Goal: Task Accomplishment & Management: Complete application form

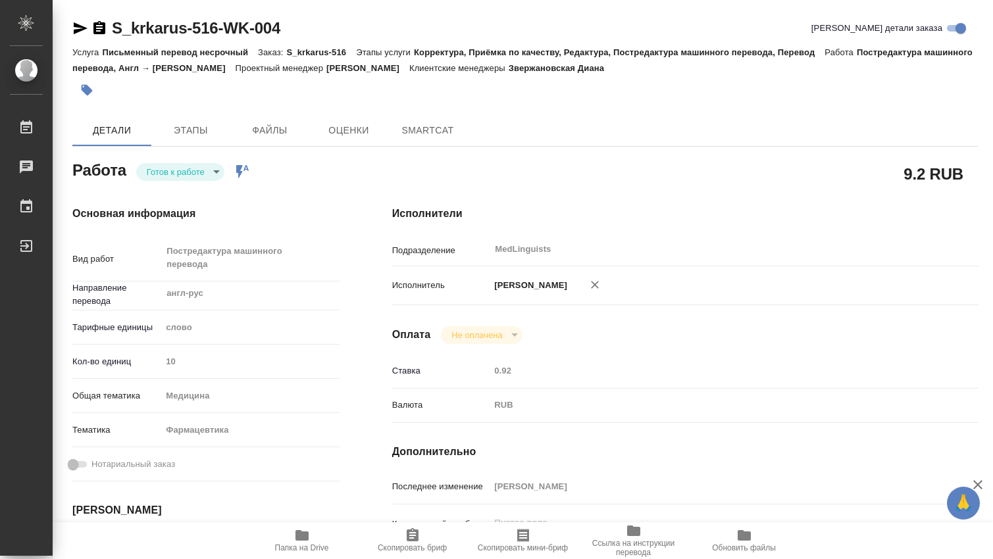
type textarea "x"
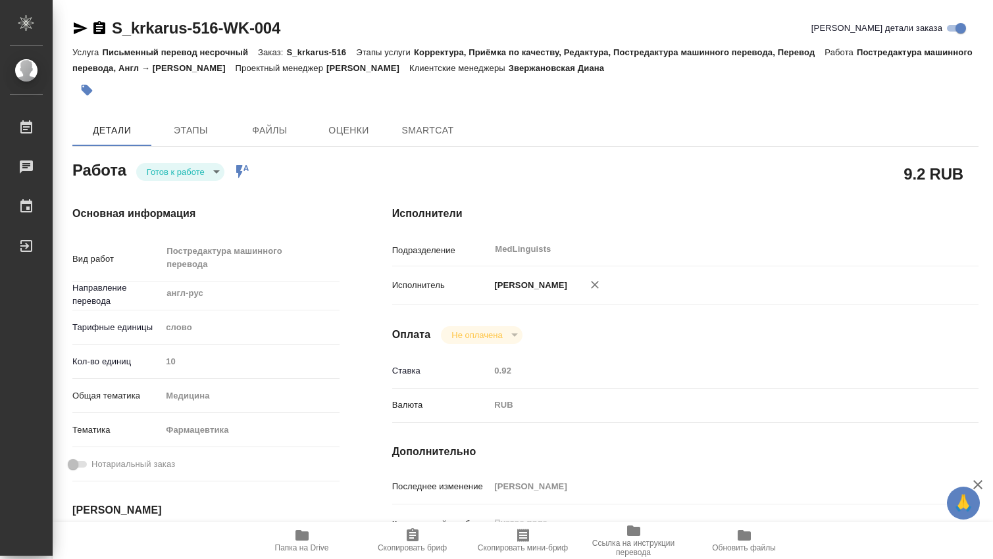
type textarea "x"
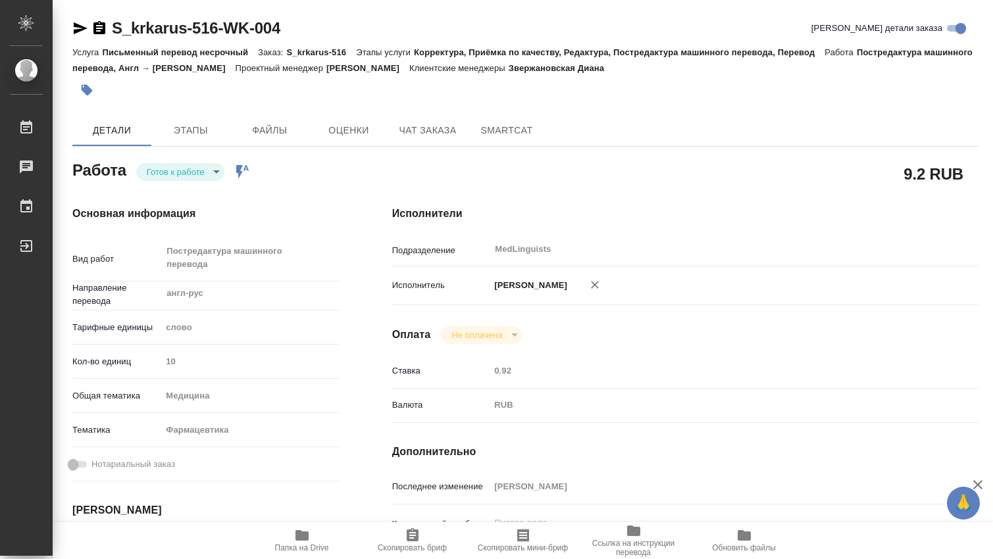
type textarea "x"
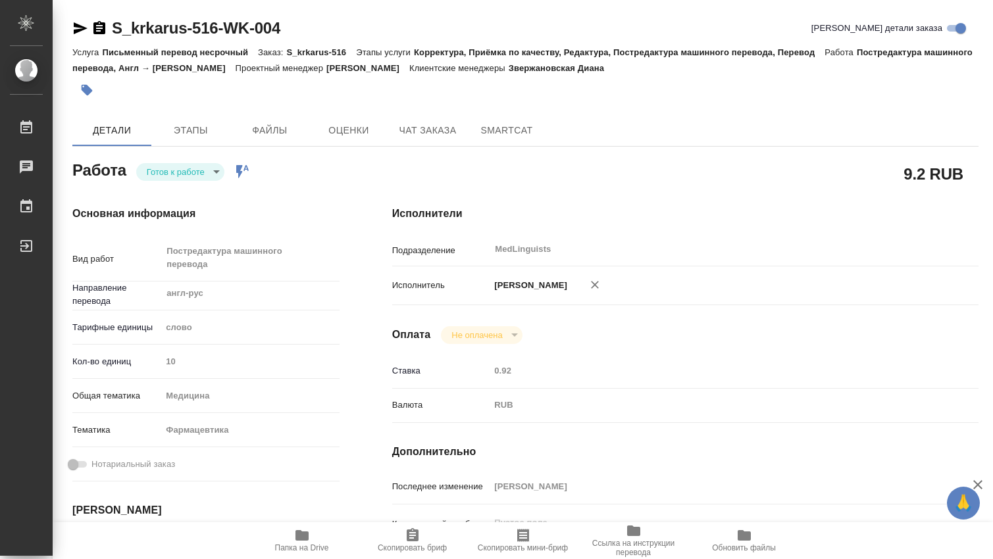
type textarea "x"
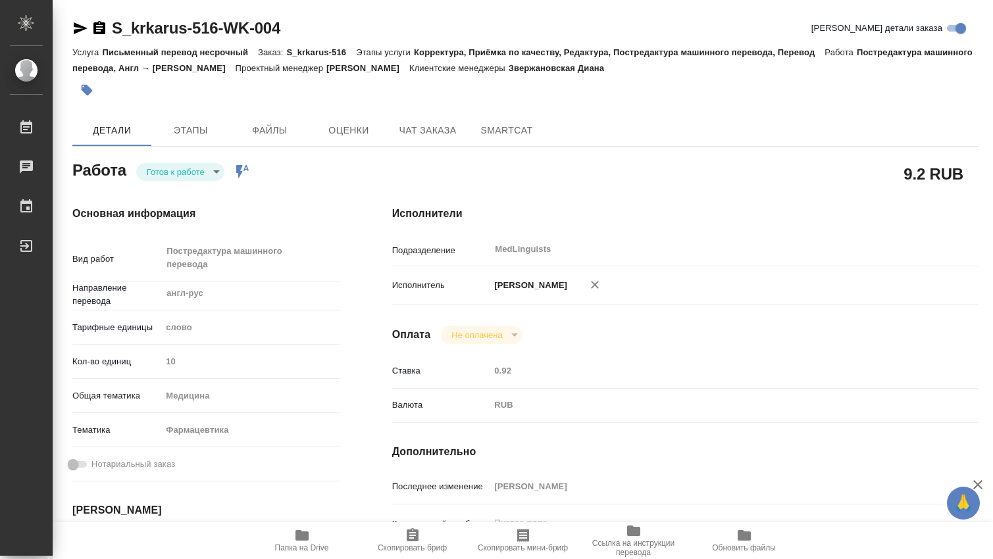
click at [307, 536] on icon "button" at bounding box center [302, 535] width 13 height 11
click at [217, 172] on body "🙏 .cls-1 fill:#fff; AWATERA [PERSON_NAME] 0 Чаты График Выйти S_krkarus-516-WK-…" at bounding box center [496, 279] width 993 height 559
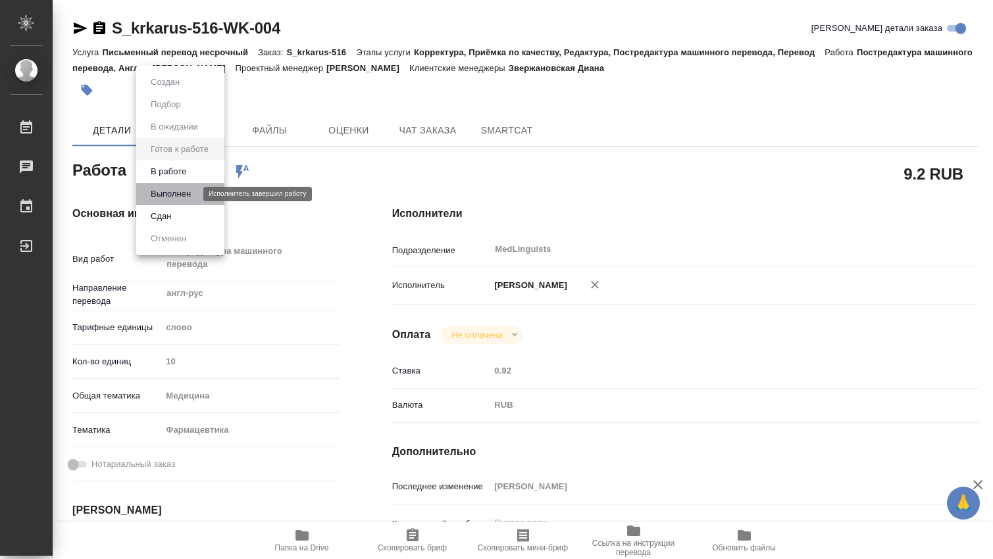
click at [185, 192] on button "Выполнен" at bounding box center [171, 194] width 48 height 14
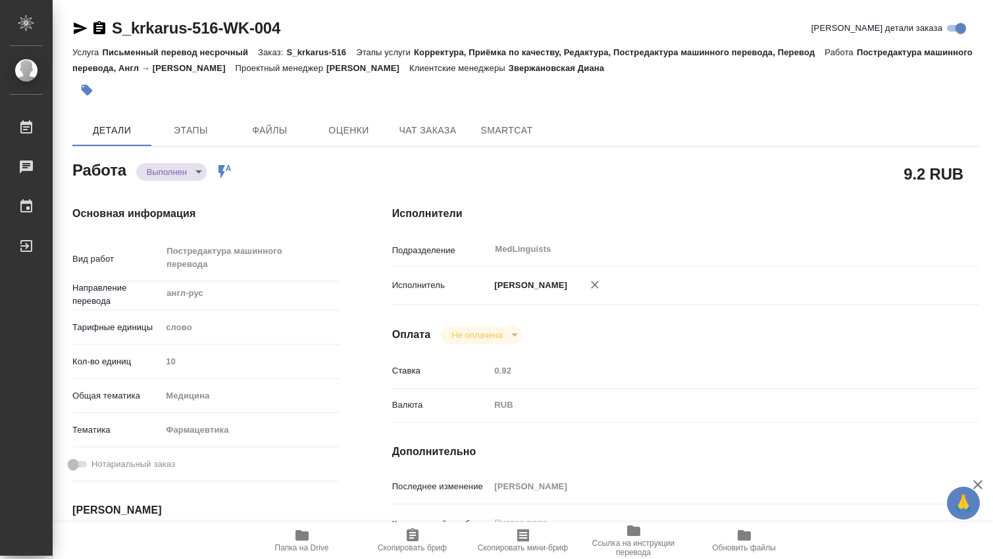
type textarea "x"
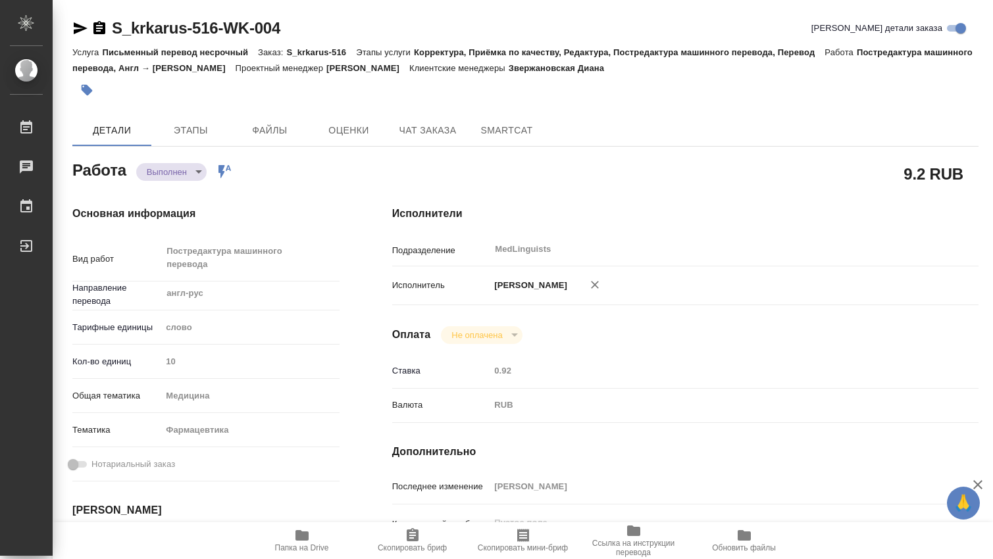
type textarea "x"
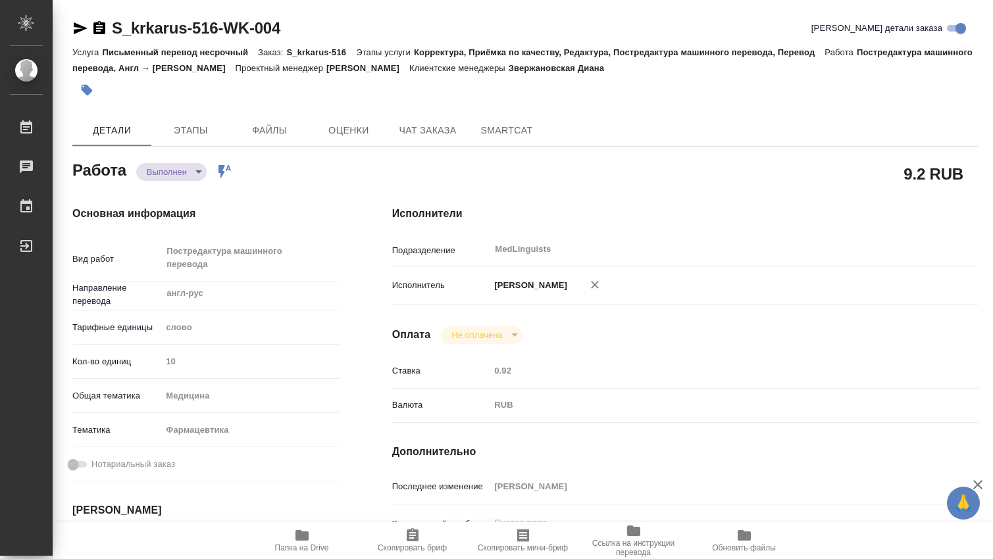
type textarea "x"
